Goal: Transaction & Acquisition: Purchase product/service

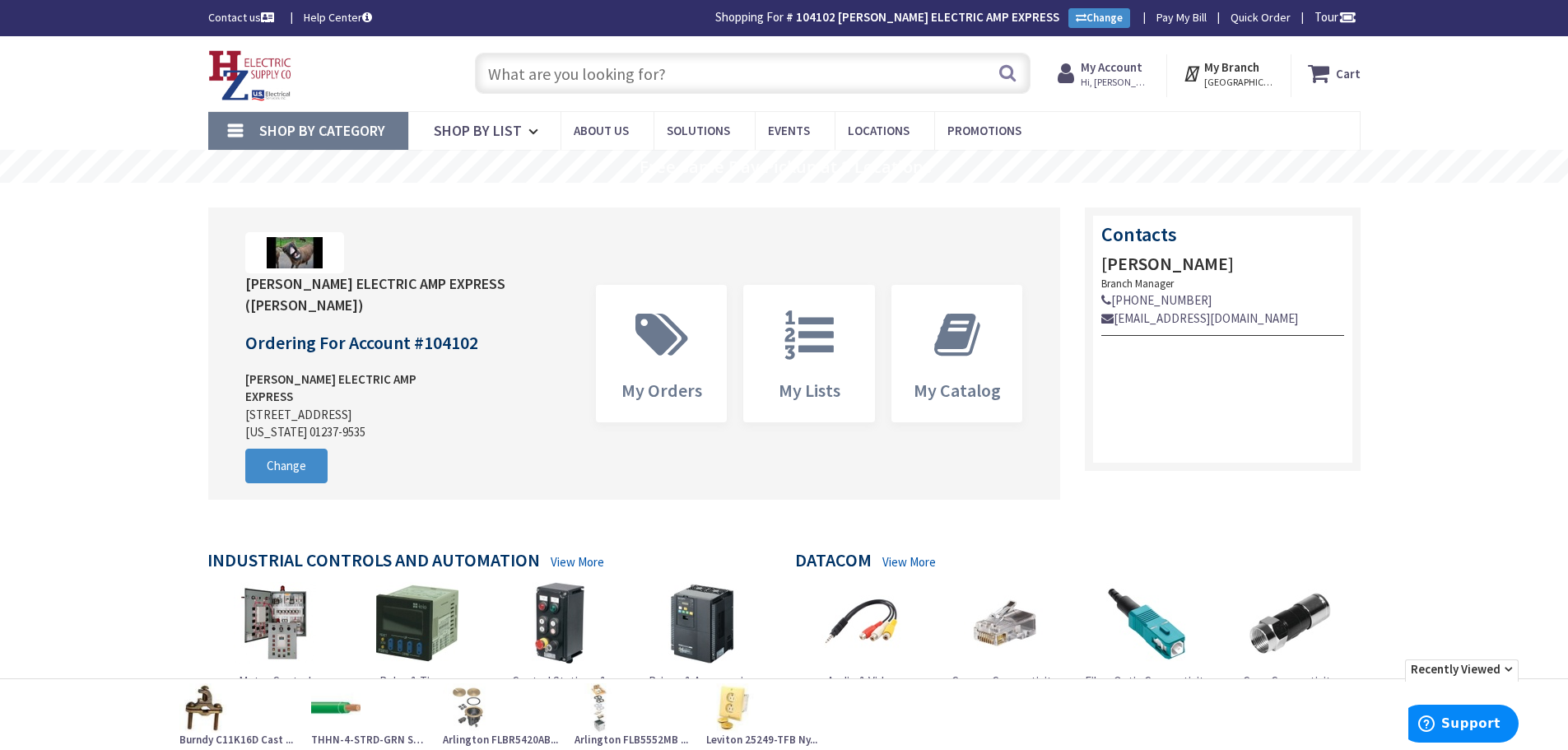
click at [702, 78] on input "text" at bounding box center [753, 73] width 556 height 41
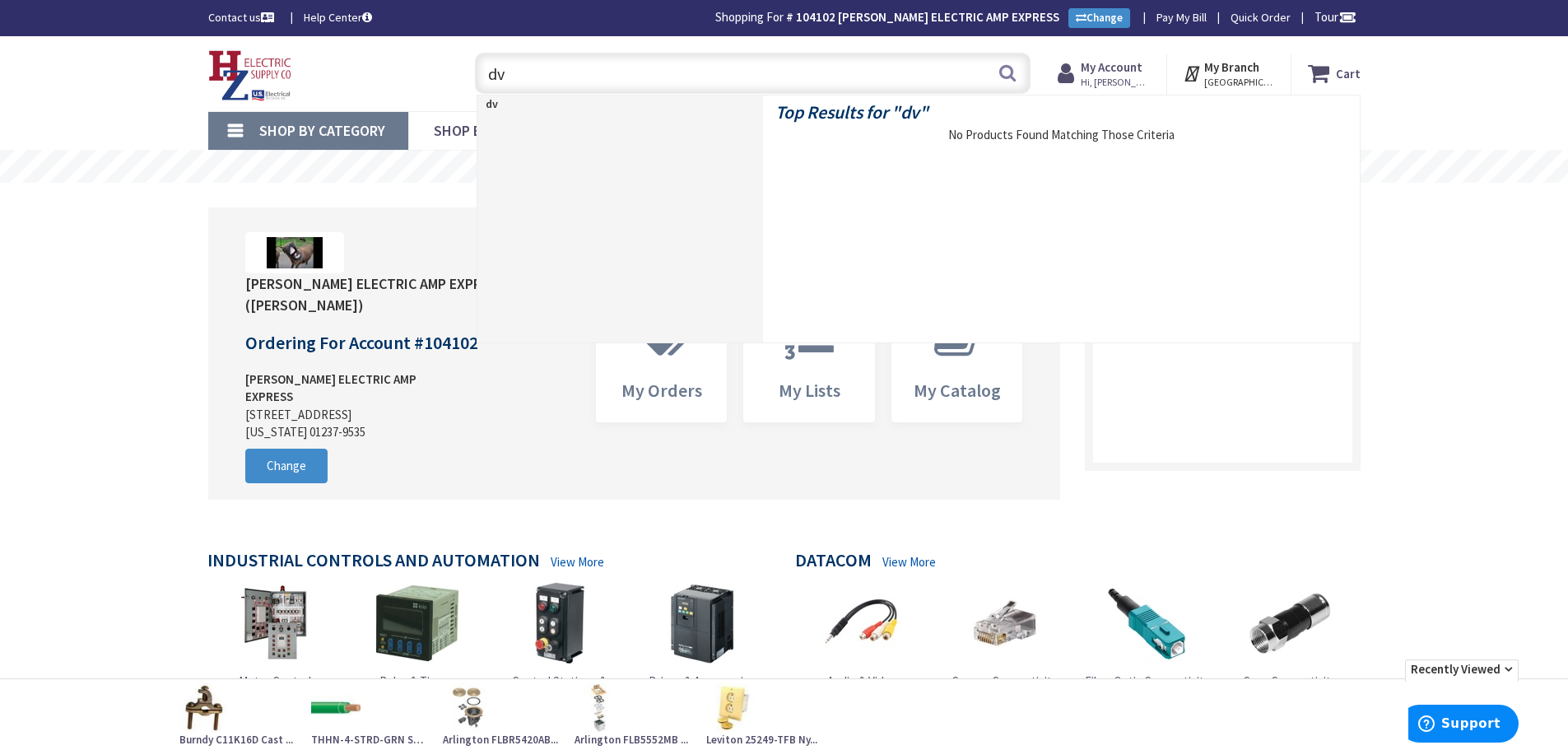
type input "d"
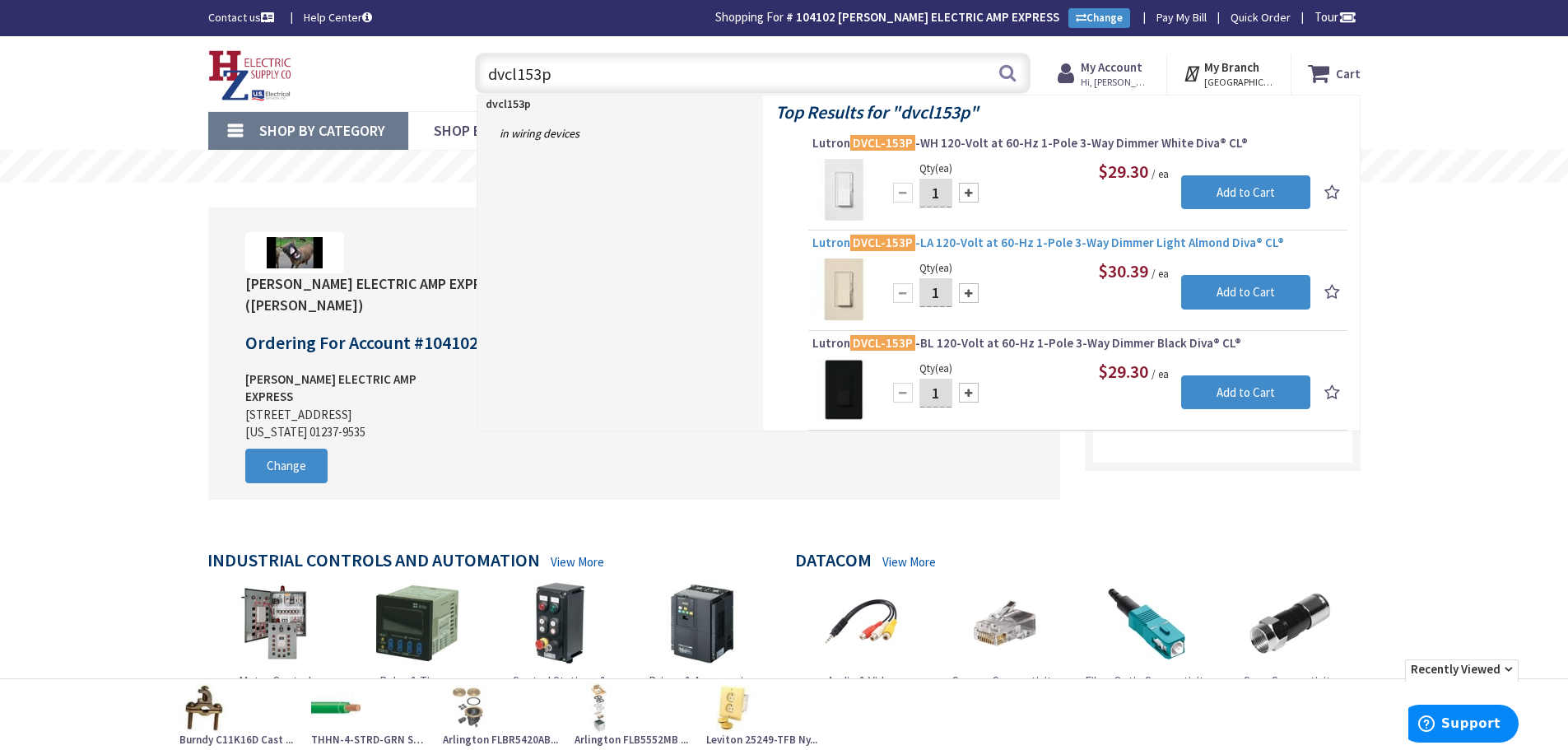
type input "dvcl153p"
click at [995, 238] on span "Lutron DVCL-153P -LA 120-Volt at 60-Hz 1-Pole 3-Way Dimmer Light Almond Diva® C…" at bounding box center [1078, 243] width 531 height 17
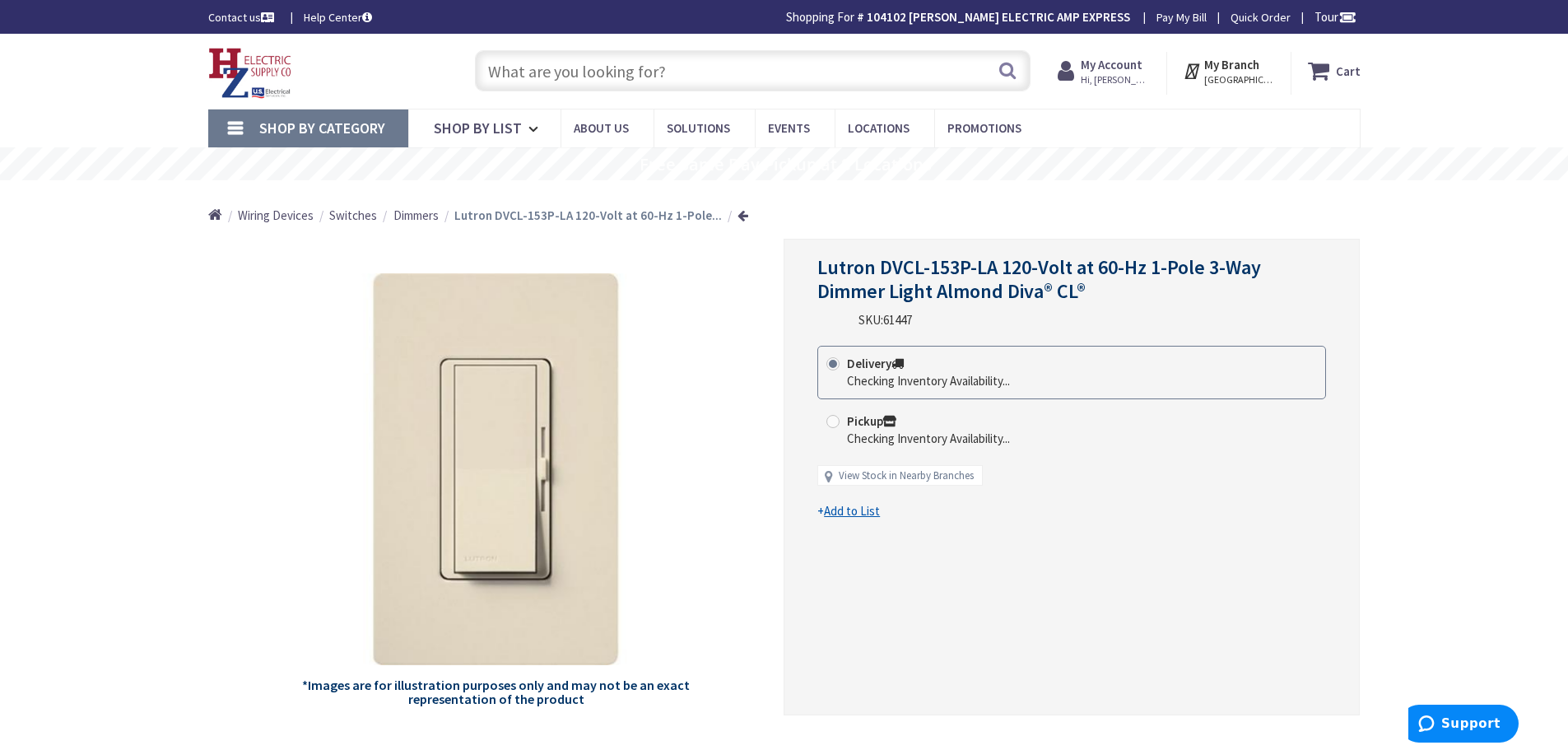
type input "Piper Farm, [STREET_ADDRESS]"
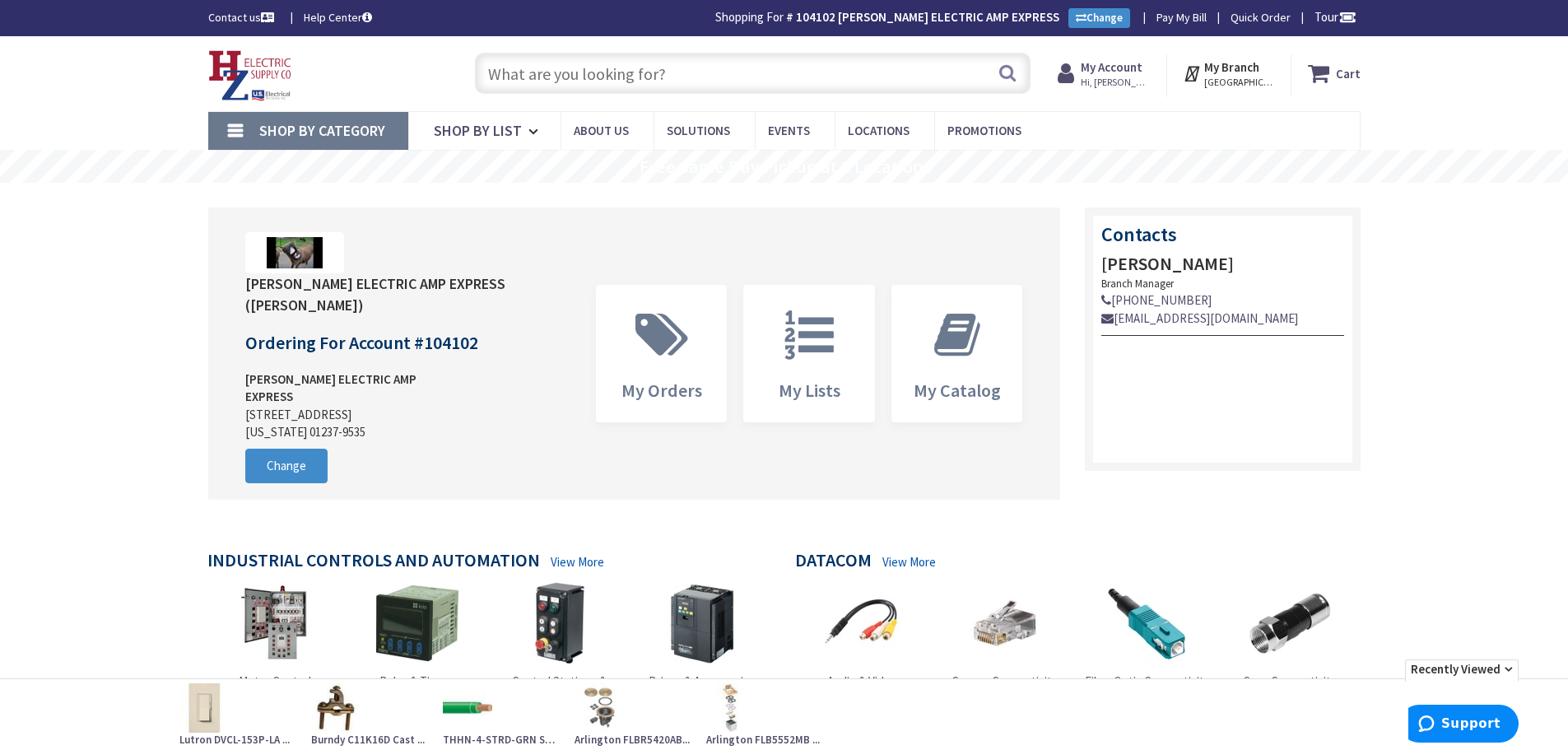
click at [642, 73] on input "text" at bounding box center [753, 73] width 556 height 41
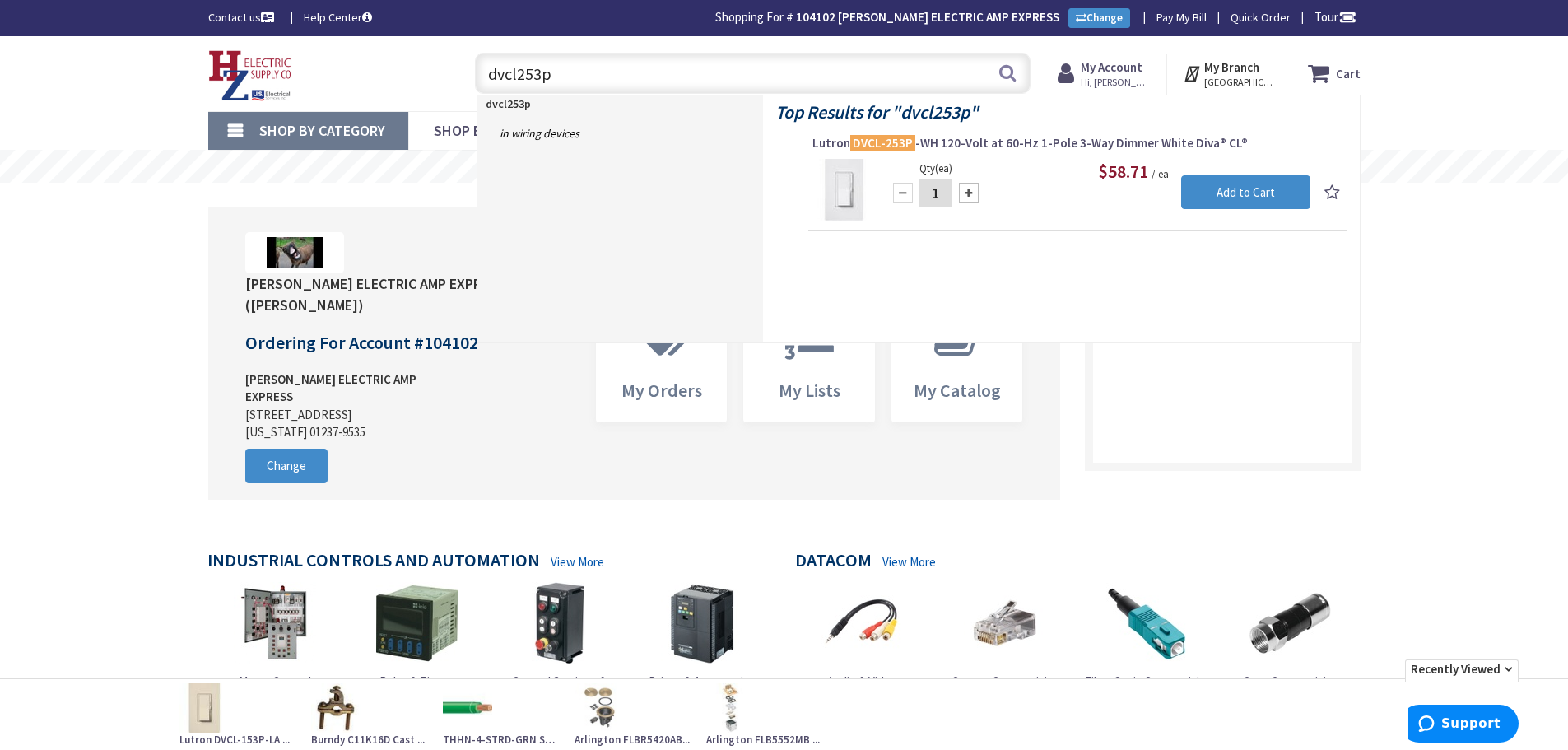
type input "dvcl253p"
